Goal: Find specific page/section: Find specific page/section

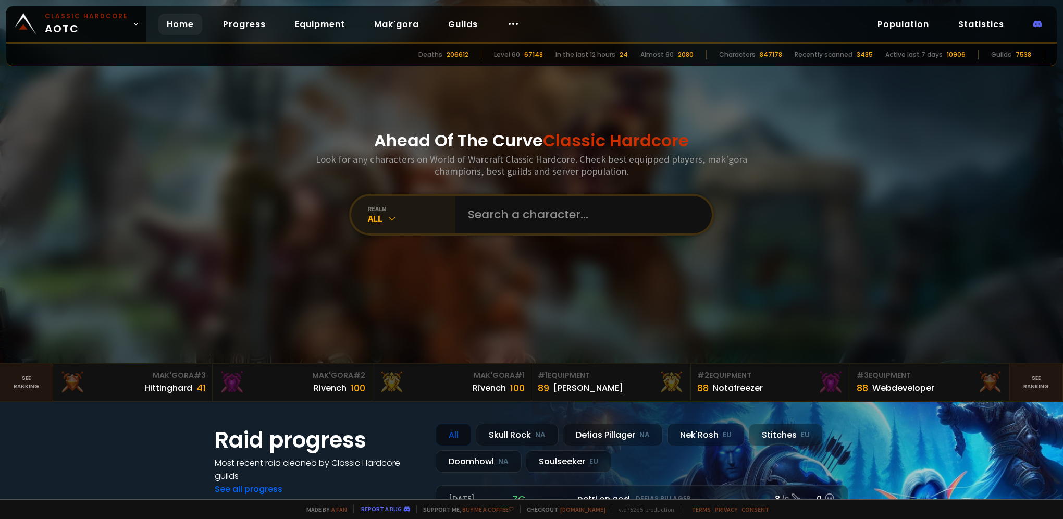
click at [382, 216] on div "All" at bounding box center [412, 219] width 88 height 12
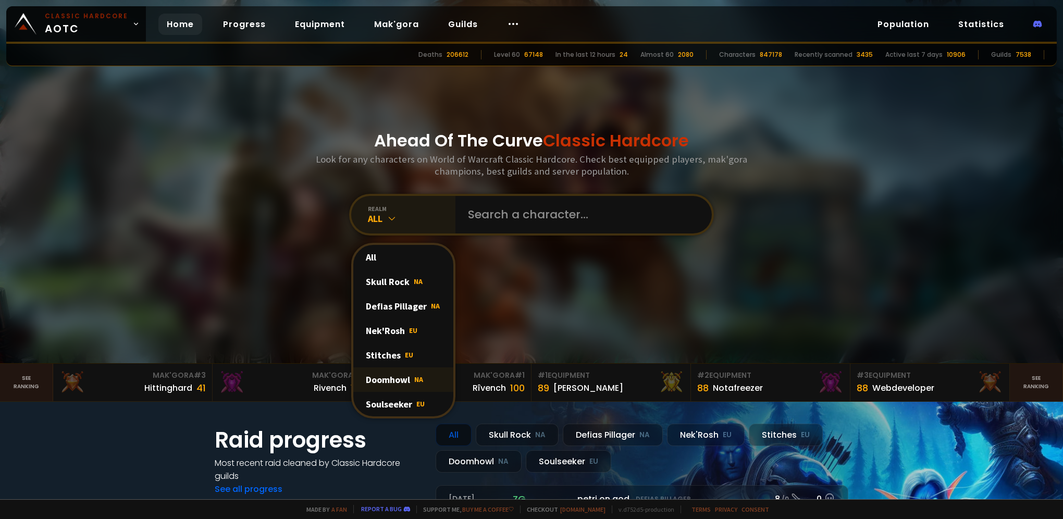
click at [382, 381] on div "Doomhowl NA" at bounding box center [403, 379] width 100 height 24
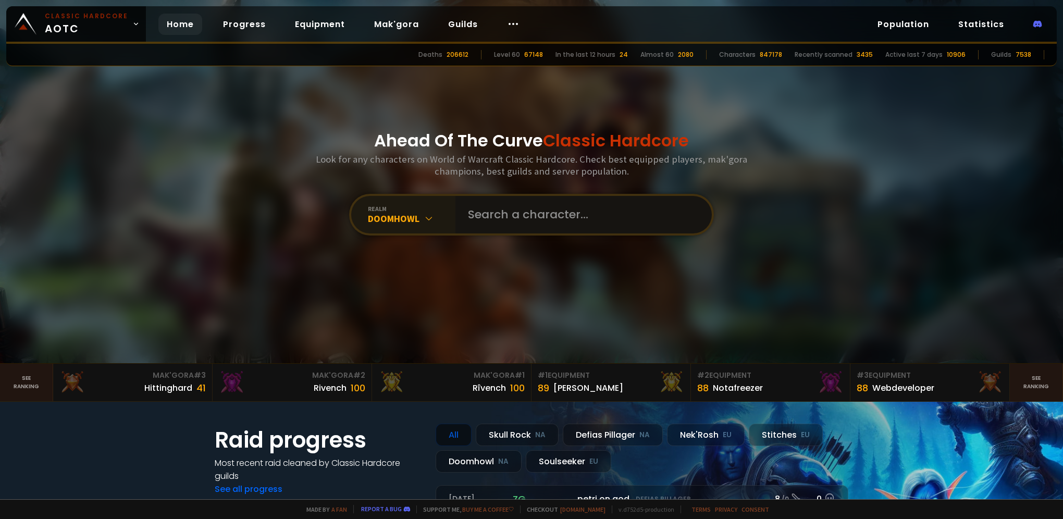
click at [504, 221] on input "text" at bounding box center [581, 215] width 238 height 38
type input "d"
click at [1025, 390] on link "See ranking" at bounding box center [1036, 383] width 53 height 38
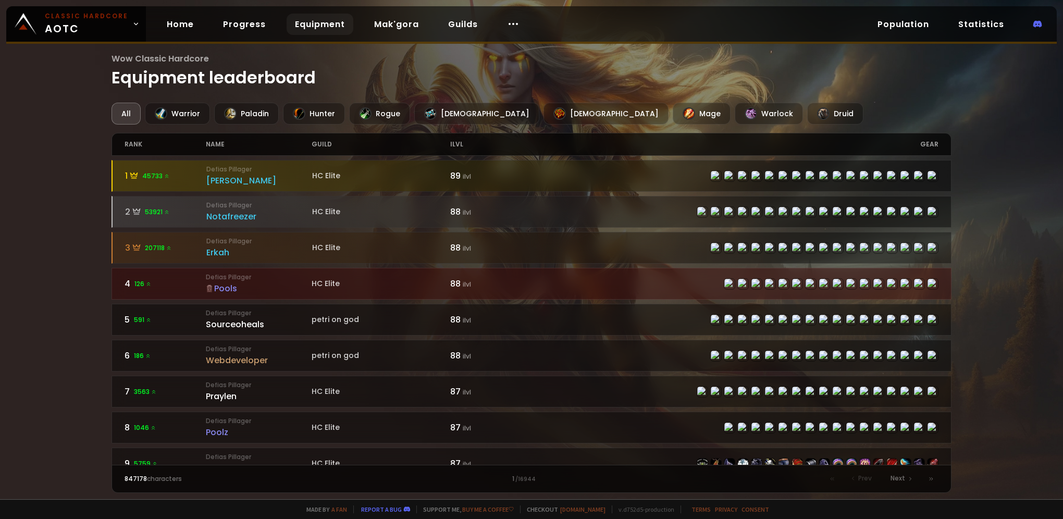
click at [325, 142] on div "guild" at bounding box center [381, 144] width 139 height 22
click at [320, 148] on div "guild" at bounding box center [381, 144] width 139 height 22
